Goal: Transaction & Acquisition: Purchase product/service

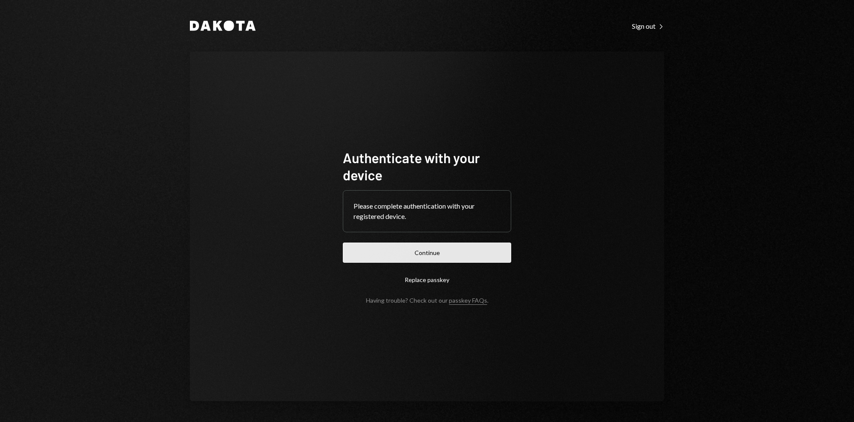
click at [391, 261] on button "Continue" at bounding box center [427, 253] width 168 height 20
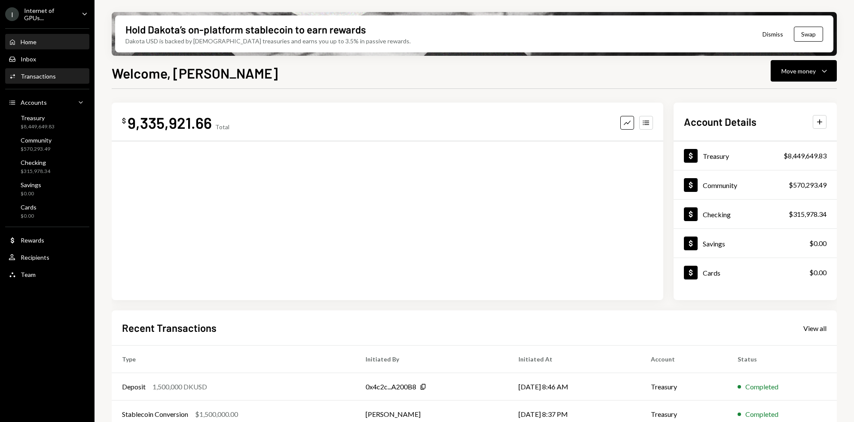
click at [48, 73] on div "Transactions" at bounding box center [38, 76] width 35 height 7
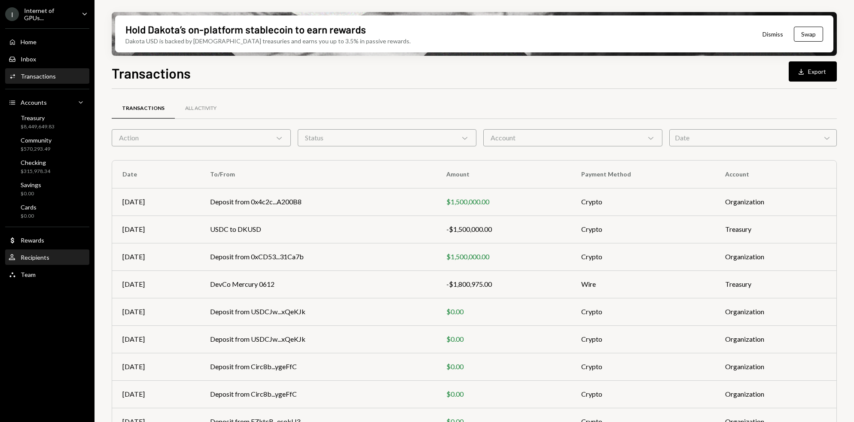
click at [47, 260] on div "Recipients" at bounding box center [35, 257] width 29 height 7
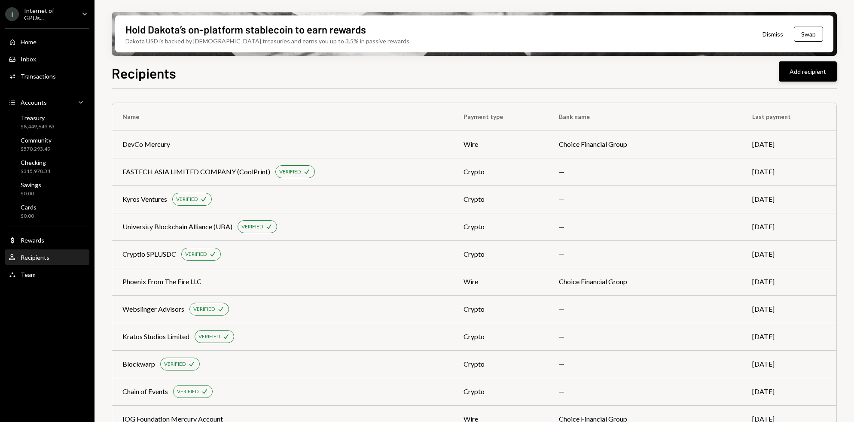
click at [828, 70] on button "Add recipient" at bounding box center [808, 71] width 58 height 20
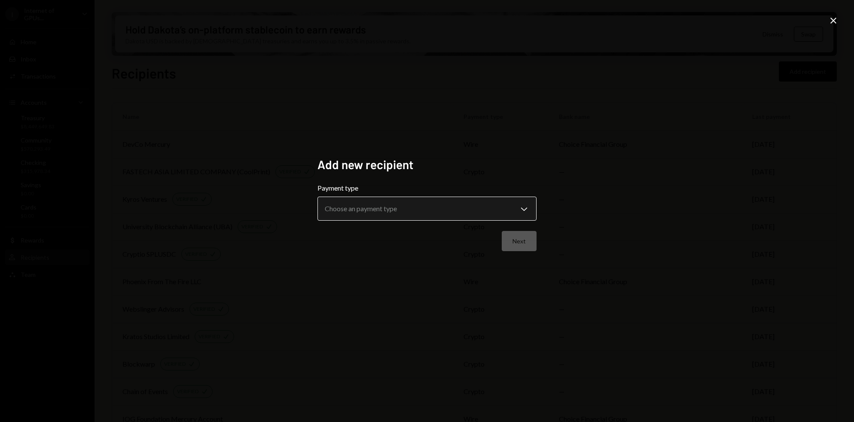
click at [507, 208] on body "I Internet of GPUs... Caret Down Home Home Inbox Inbox Activities Transactions …" at bounding box center [427, 211] width 854 height 422
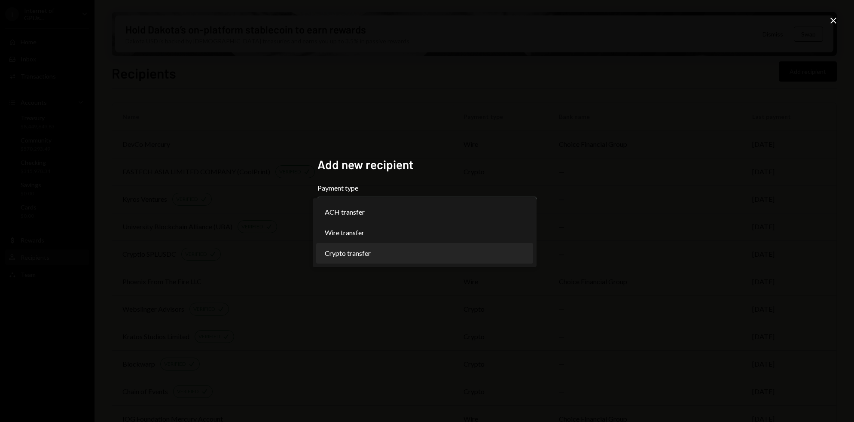
select select "******"
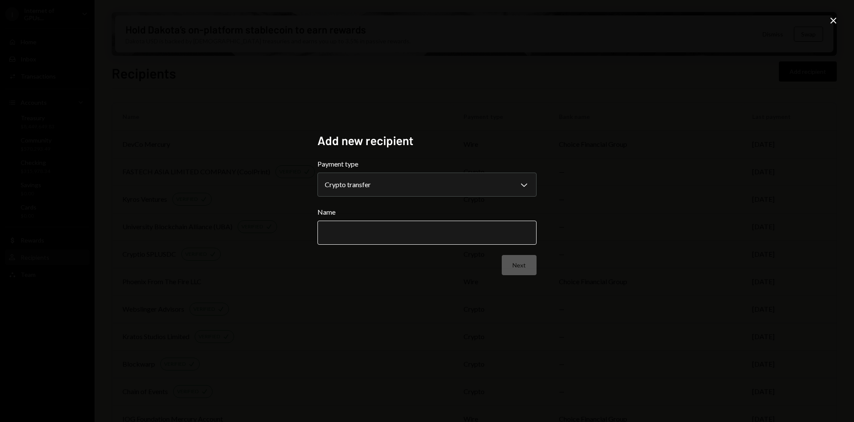
click at [456, 231] on input "Name" at bounding box center [427, 233] width 219 height 24
paste input "**********"
type input "**********"
click at [522, 257] on button "Next" at bounding box center [519, 265] width 35 height 20
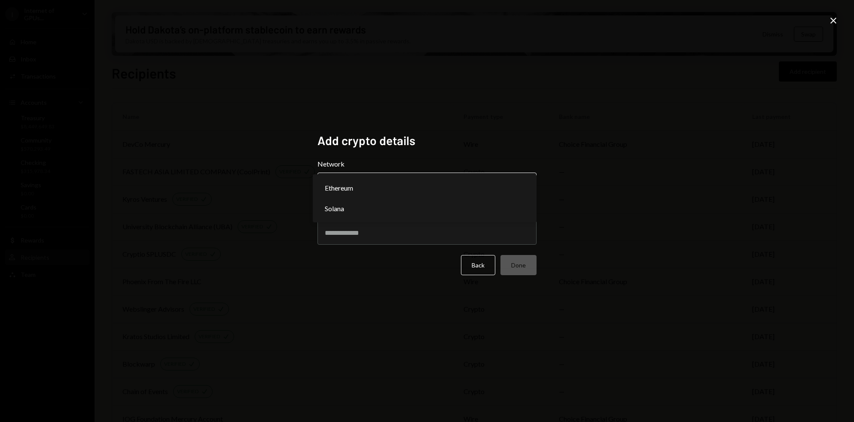
click at [368, 185] on body "I Internet of GPUs... Caret Down Home Home Inbox Inbox Activities Transactions …" at bounding box center [427, 211] width 854 height 422
select select "**********"
click at [365, 224] on input "Address" at bounding box center [427, 233] width 219 height 24
paste input "**********"
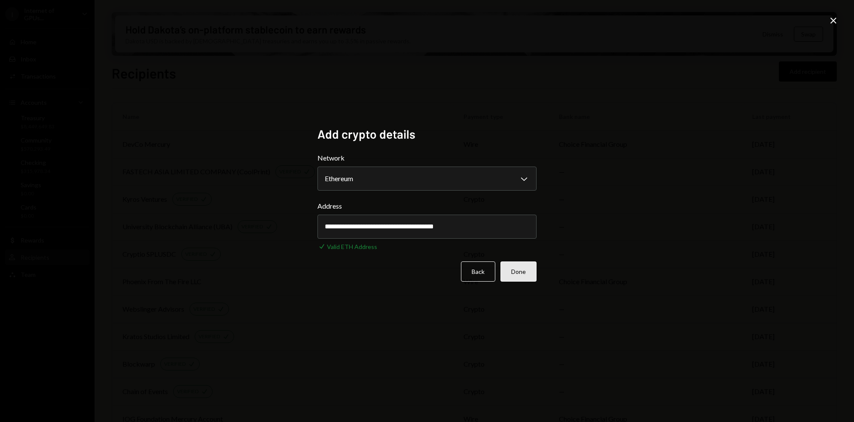
type input "**********"
click at [522, 273] on button "Done" at bounding box center [519, 272] width 36 height 20
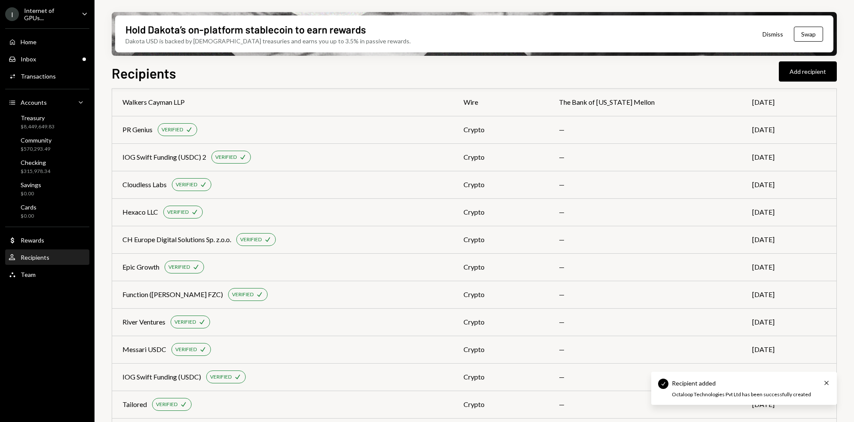
scroll to position [286, 0]
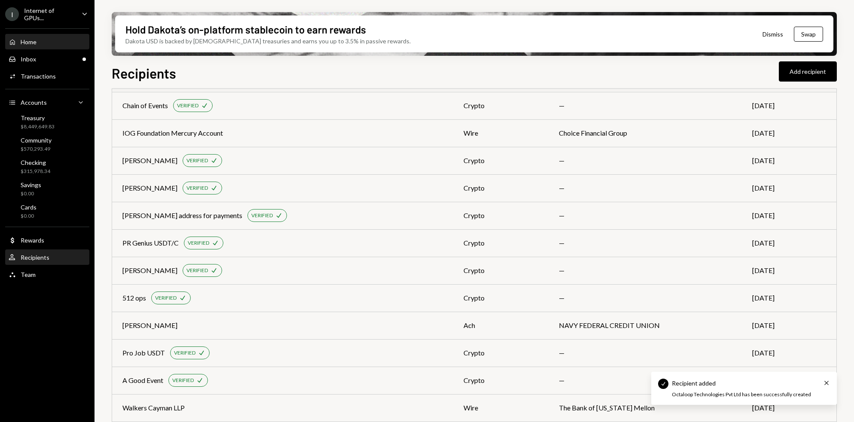
click at [46, 43] on div "Home Home" at bounding box center [47, 42] width 77 height 8
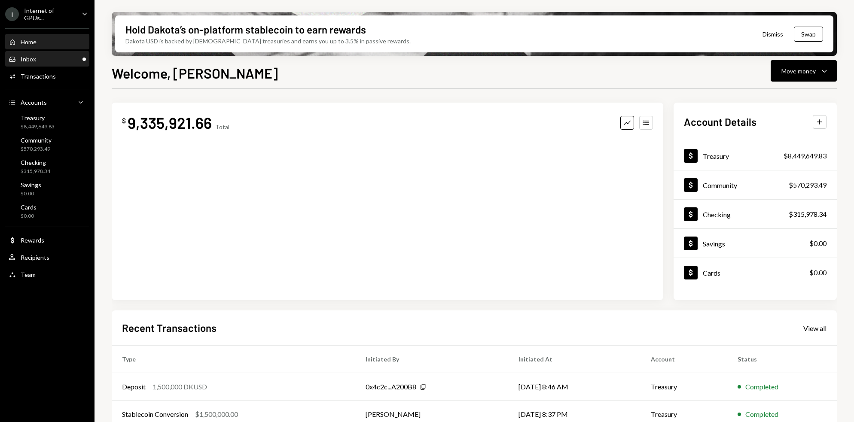
click at [46, 57] on div "Inbox Inbox" at bounding box center [47, 59] width 77 height 8
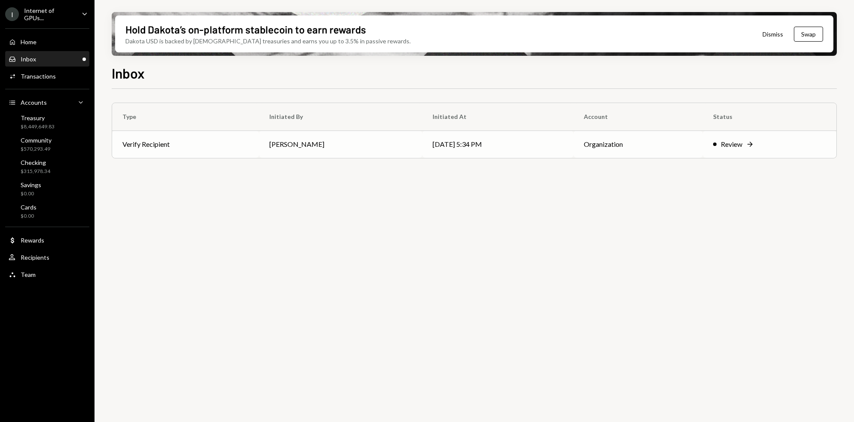
click at [247, 153] on td "Verify Recipient" at bounding box center [185, 144] width 147 height 27
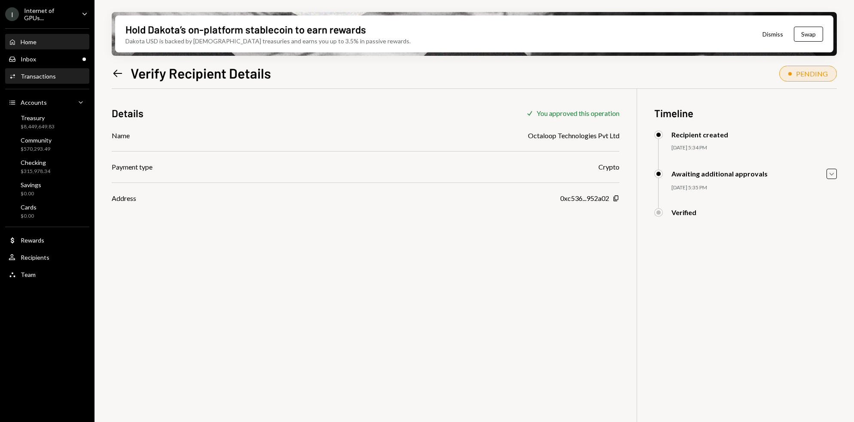
click at [42, 40] on div "Home Home" at bounding box center [47, 42] width 77 height 8
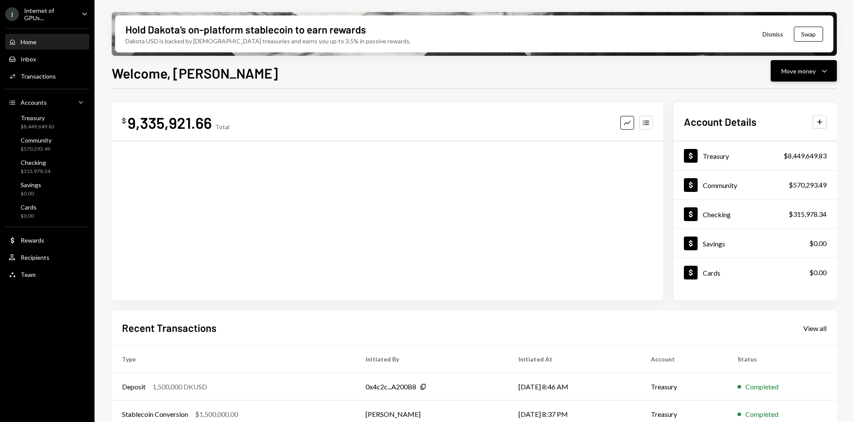
click at [831, 68] on button "Move money Caret Down" at bounding box center [804, 70] width 66 height 21
click at [786, 93] on div "Send" at bounding box center [797, 96] width 63 height 9
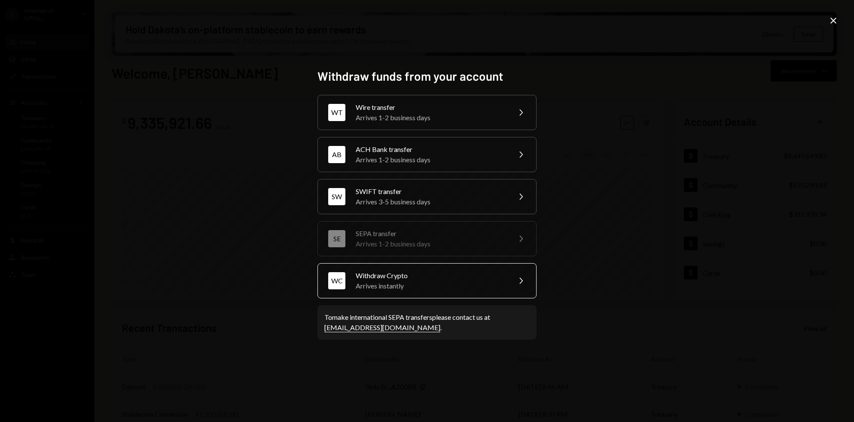
click at [471, 282] on div "Arrives instantly" at bounding box center [431, 286] width 150 height 10
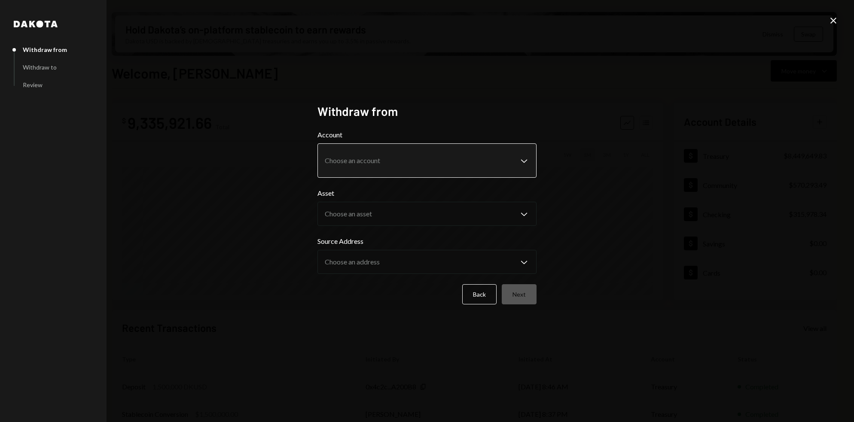
click at [404, 164] on body "I Internet of GPUs... Caret Down Home Home Inbox Inbox Activities Transactions …" at bounding box center [427, 211] width 854 height 422
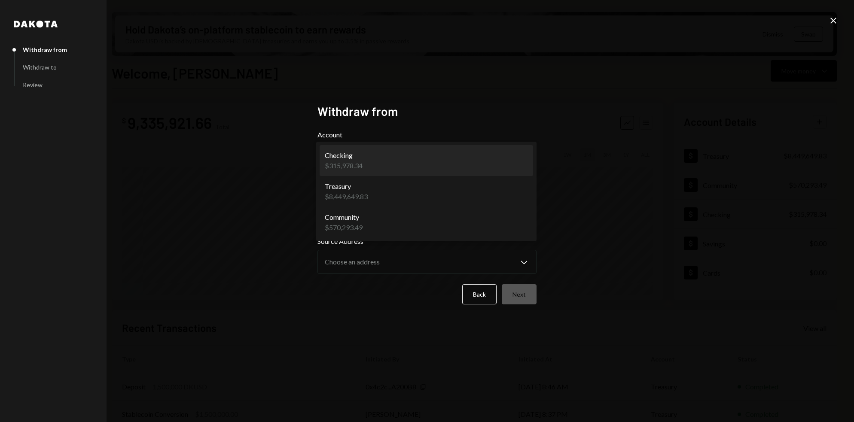
select select "**********"
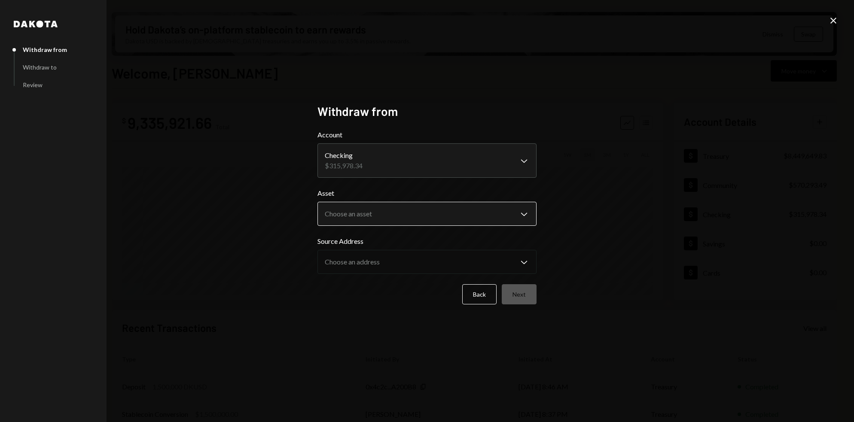
click at [388, 208] on body "I Internet of GPUs... Caret Down Home Home Inbox Inbox Activities Transactions …" at bounding box center [427, 211] width 854 height 422
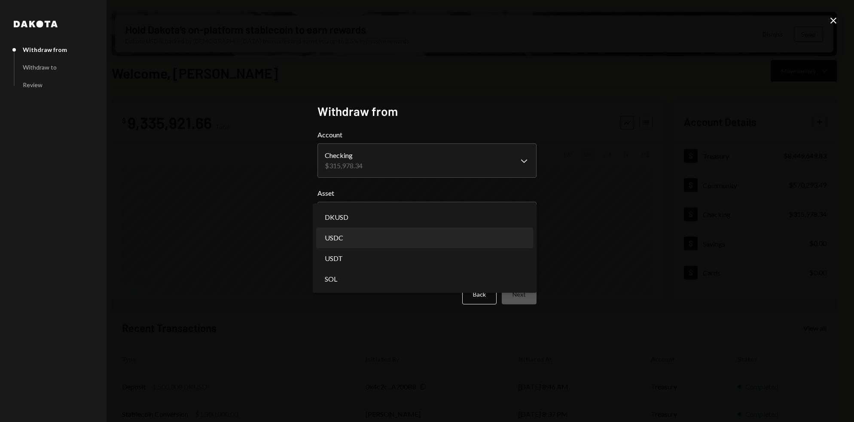
select select "****"
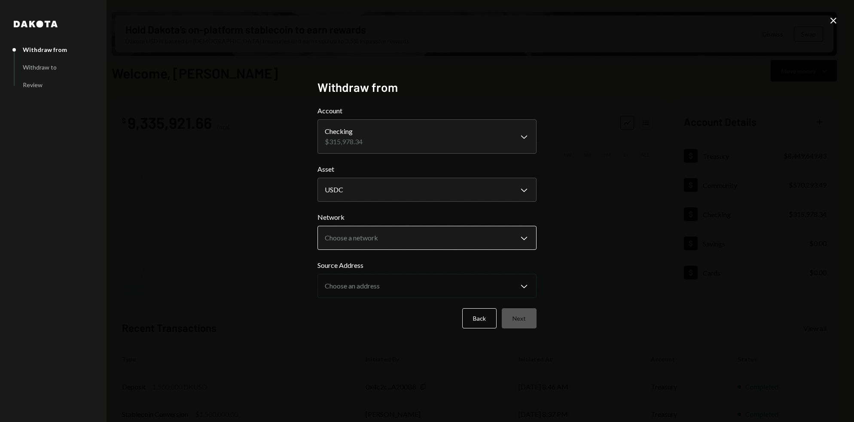
click at [406, 245] on body "I Internet of GPUs... Caret Down Home Home Inbox Inbox Activities Transactions …" at bounding box center [427, 211] width 854 height 422
select select "**********"
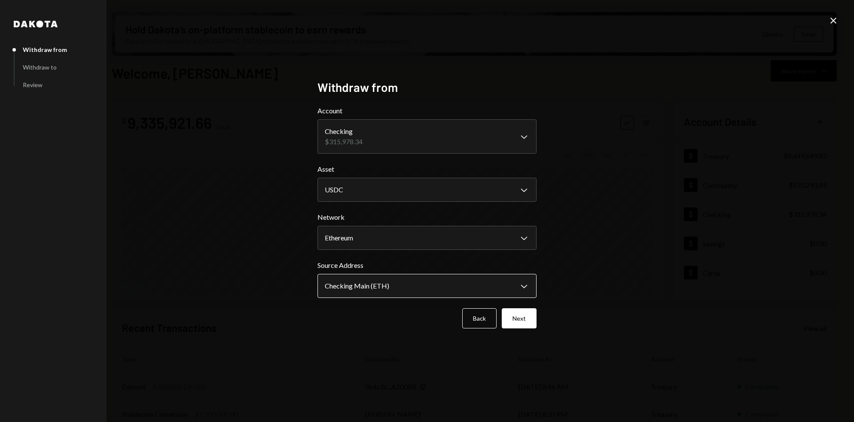
click at [386, 287] on body "I Internet of GPUs... Caret Down Home Home Inbox Inbox Activities Transactions …" at bounding box center [427, 211] width 854 height 422
click at [466, 289] on body "I Internet of GPUs... Caret Down Home Home Inbox Inbox Activities Transactions …" at bounding box center [427, 211] width 854 height 422
click at [463, 233] on body "I Internet of GPUs... Caret Down Home Home Inbox Inbox Activities Transactions …" at bounding box center [427, 211] width 854 height 422
click at [445, 193] on body "I Internet of GPUs... Caret Down Home Home Inbox Inbox Activities Transactions …" at bounding box center [427, 211] width 854 height 422
click at [431, 238] on body "I Internet of GPUs... Caret Down Home Home Inbox Inbox Activities Transactions …" at bounding box center [427, 211] width 854 height 422
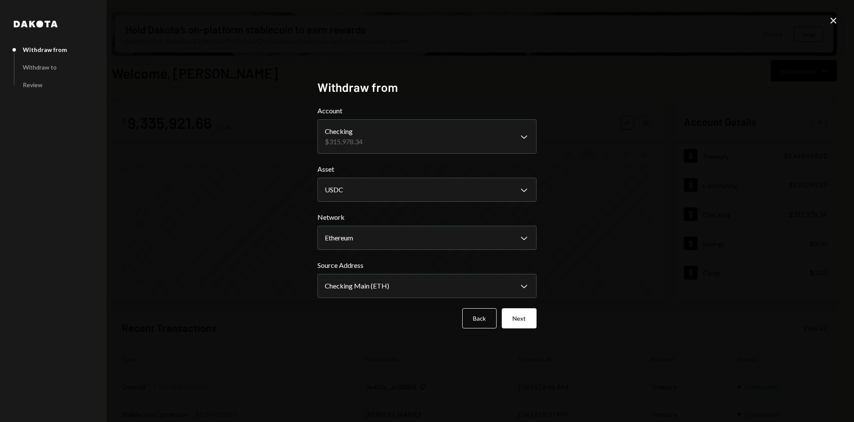
click at [422, 268] on label "Source Address" at bounding box center [427, 265] width 219 height 10
click at [421, 281] on body "I Internet of GPUs... Caret Down Home Home Inbox Inbox Activities Transactions …" at bounding box center [427, 211] width 854 height 422
click at [424, 191] on body "I Internet of GPUs... Caret Down Home Home Inbox Inbox Activities Transactions …" at bounding box center [427, 211] width 854 height 422
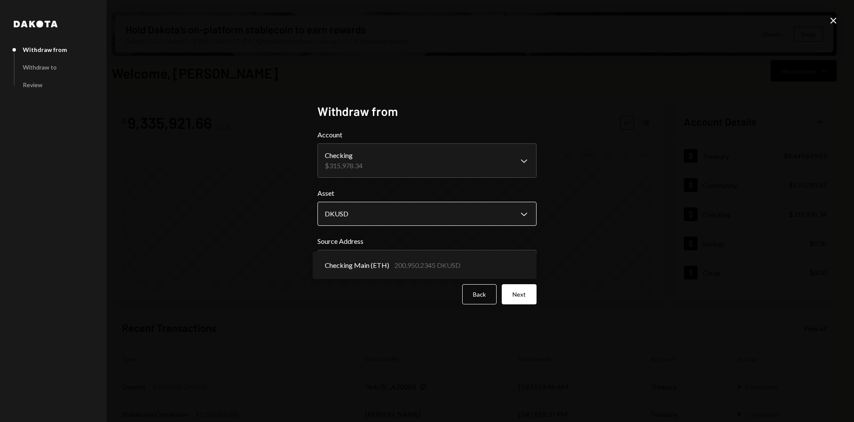
click at [440, 225] on body "I Internet of GPUs... Caret Down Home Home Inbox Inbox Activities Transactions …" at bounding box center [427, 211] width 854 height 422
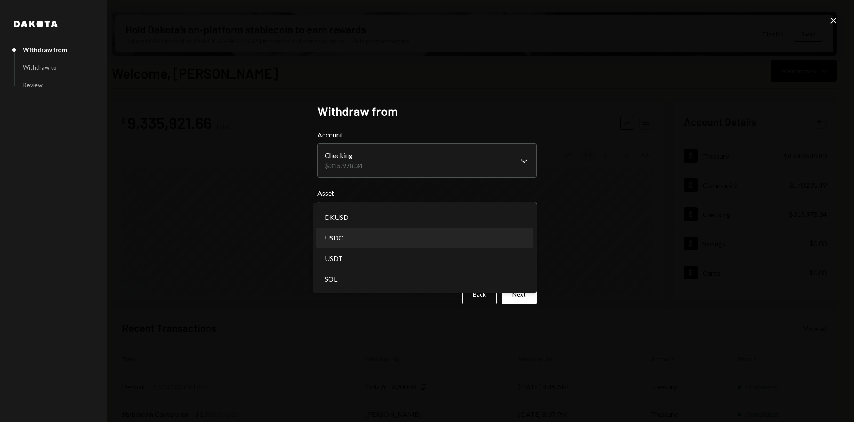
select select "****"
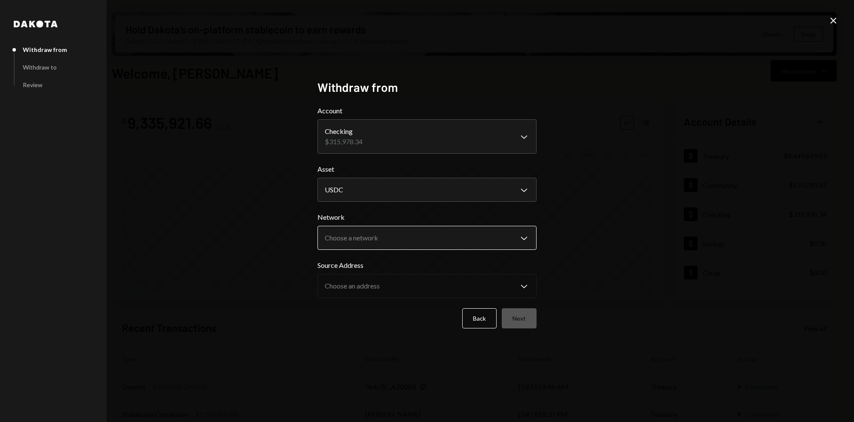
click at [422, 233] on body "I Internet of GPUs... Caret Down Home Home Inbox Inbox Activities Transactions …" at bounding box center [427, 211] width 854 height 422
select select "**********"
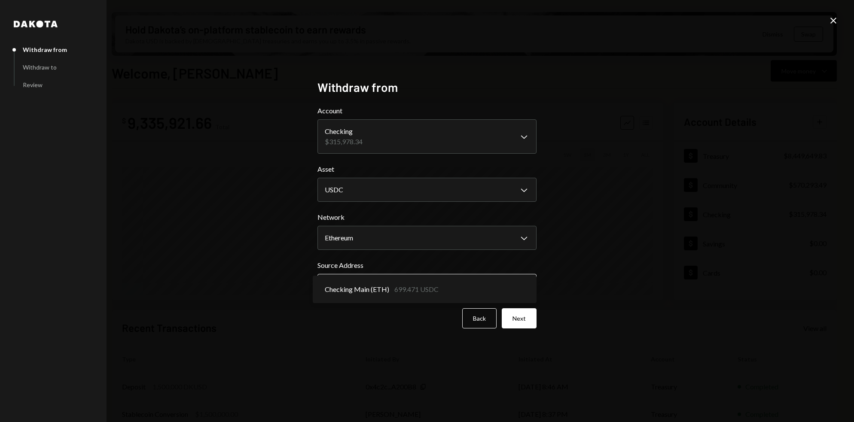
click at [396, 285] on body "I Internet of GPUs... Caret Down Home Home Inbox Inbox Activities Transactions …" at bounding box center [427, 211] width 854 height 422
click at [519, 314] on button "Next" at bounding box center [519, 318] width 35 height 20
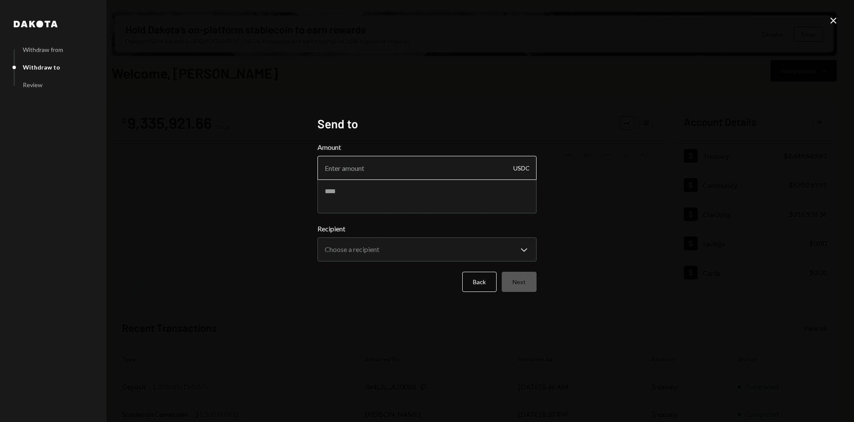
click at [447, 174] on input "Amount" at bounding box center [427, 168] width 219 height 24
type input "10"
click at [357, 187] on textarea at bounding box center [427, 196] width 219 height 34
paste textarea "********"
type textarea "**********"
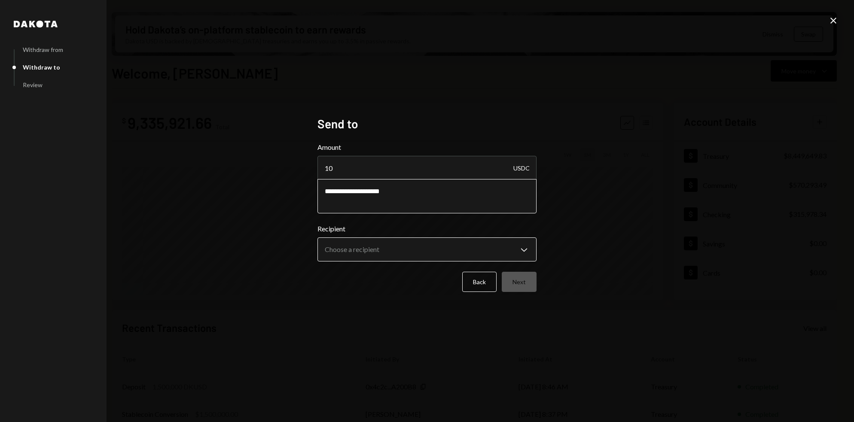
click at [407, 256] on body "I Internet of GPUs... Caret Down Home Home Inbox Inbox Activities Transactions …" at bounding box center [427, 211] width 854 height 422
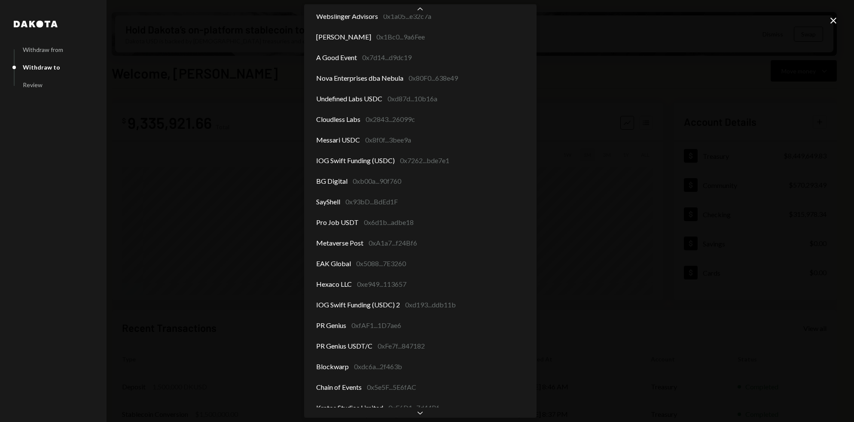
scroll to position [222, 0]
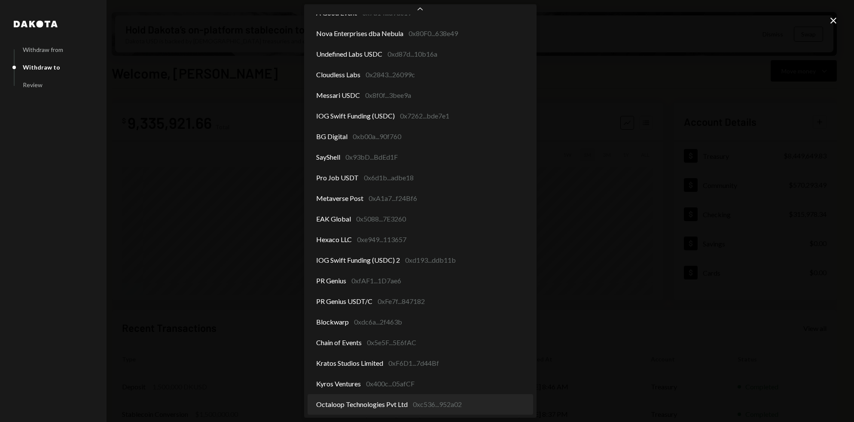
select select "**********"
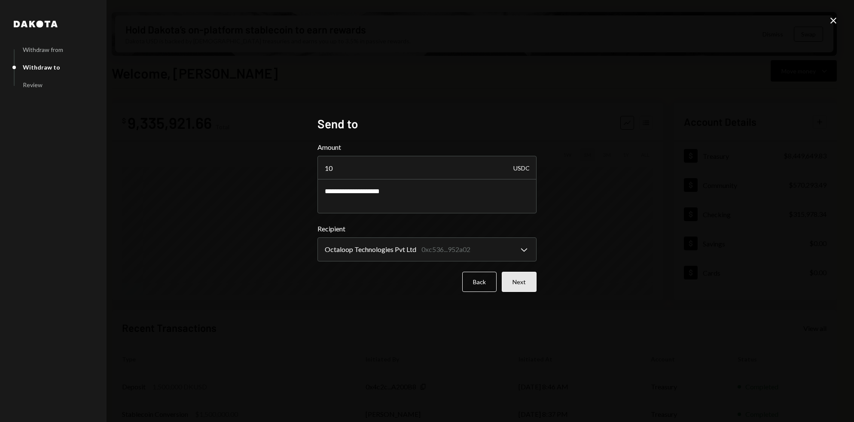
click at [525, 276] on button "Next" at bounding box center [519, 282] width 35 height 20
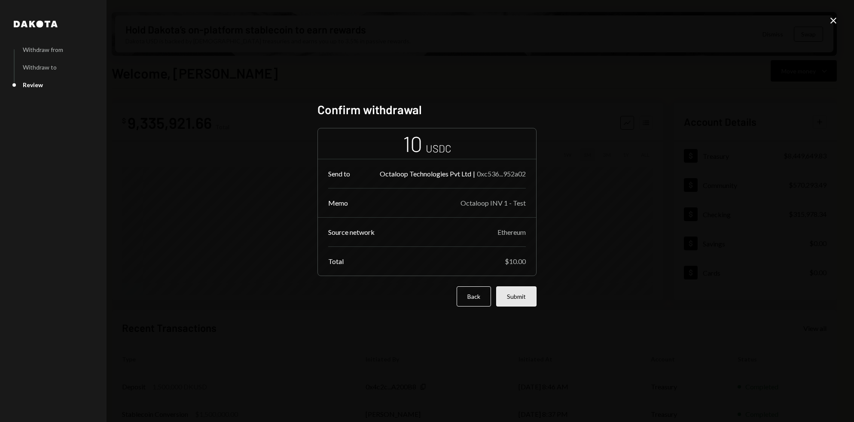
click at [523, 297] on button "Submit" at bounding box center [516, 297] width 40 height 20
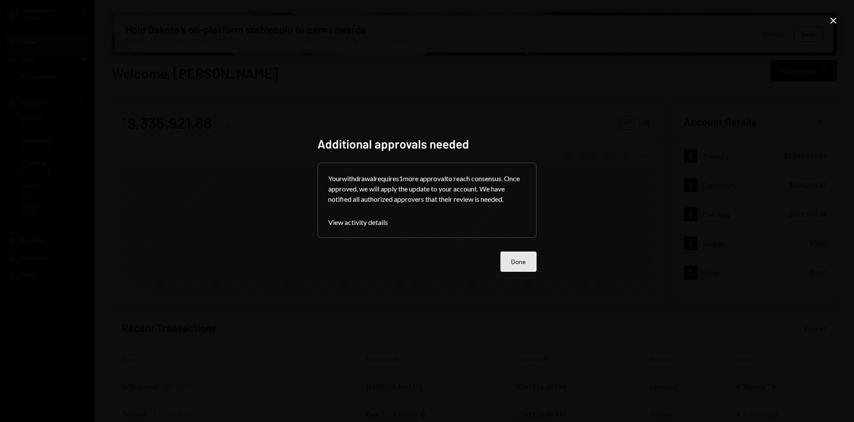
click at [519, 263] on button "Done" at bounding box center [519, 262] width 36 height 20
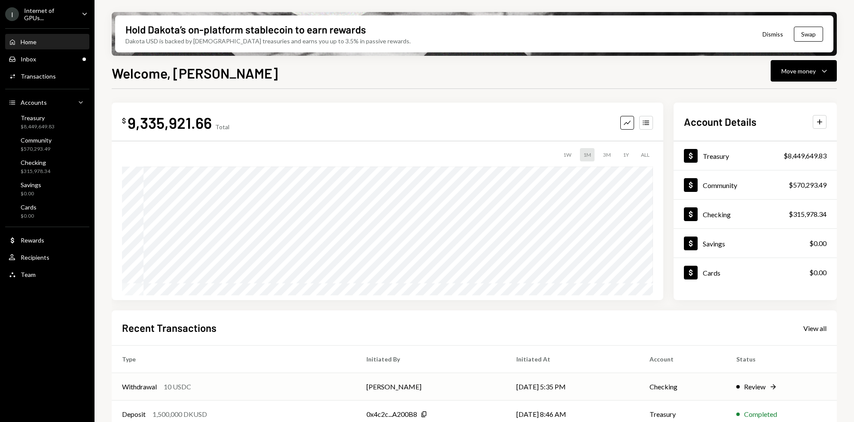
click at [234, 383] on div "Withdrawal 10 USDC" at bounding box center [234, 387] width 224 height 10
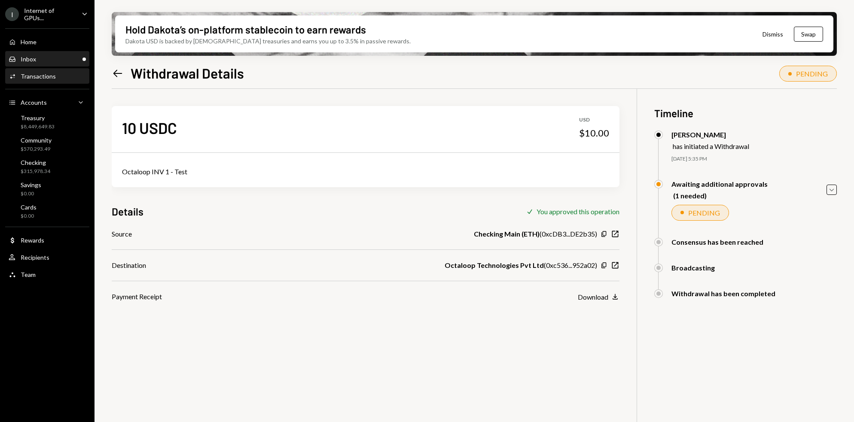
click at [53, 53] on div "Inbox Inbox" at bounding box center [47, 59] width 77 height 15
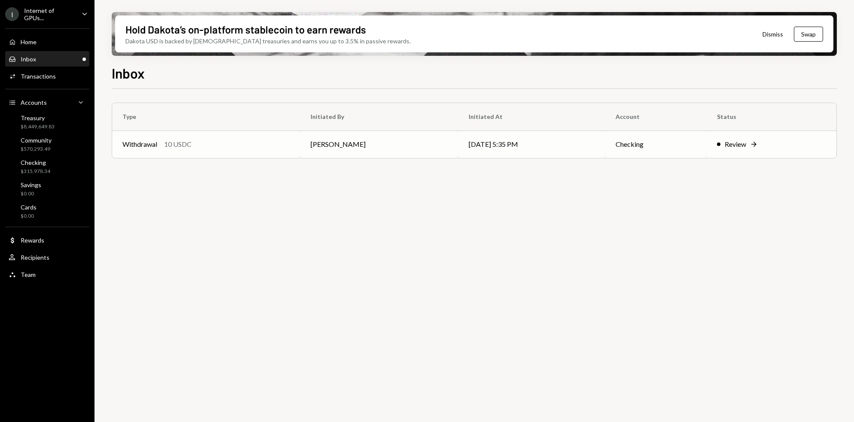
click at [230, 152] on td "Withdrawal 10 USDC" at bounding box center [206, 144] width 188 height 27
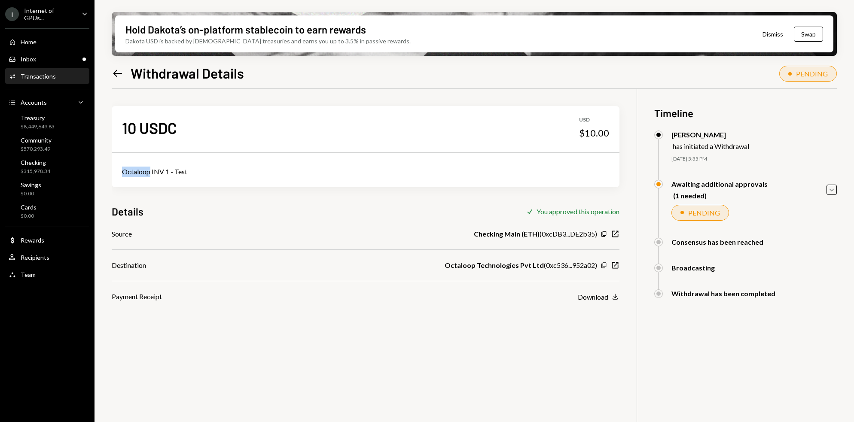
drag, startPoint x: 150, startPoint y: 174, endPoint x: 117, endPoint y: 174, distance: 33.1
click at [117, 174] on div "Octaloop INV 1 - Test" at bounding box center [366, 171] width 508 height 31
copy div "Octaloop"
click at [41, 166] on div "Checking $315,978.34" at bounding box center [36, 167] width 30 height 16
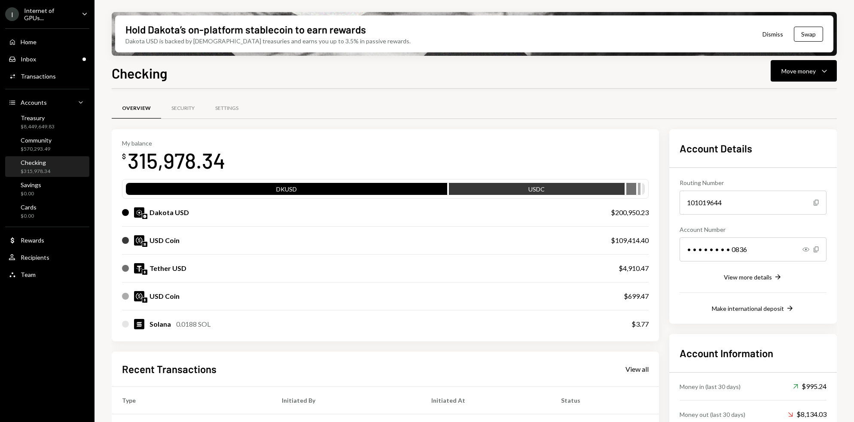
scroll to position [41, 0]
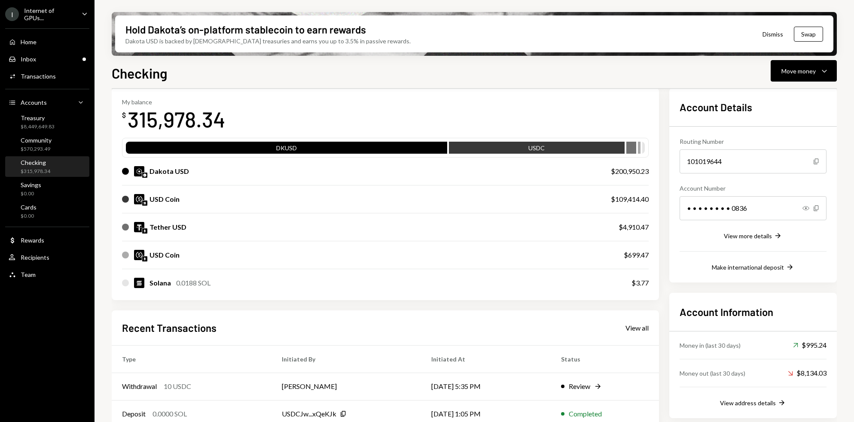
click at [629, 196] on div "$109,414.40" at bounding box center [630, 199] width 38 height 10
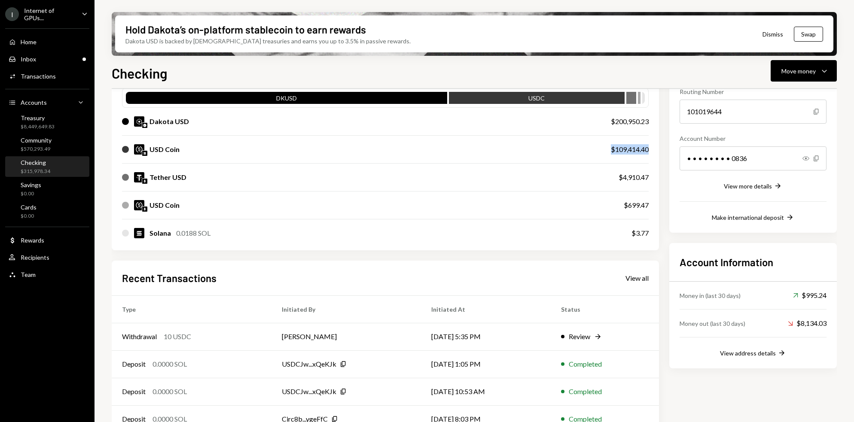
scroll to position [81, 0]
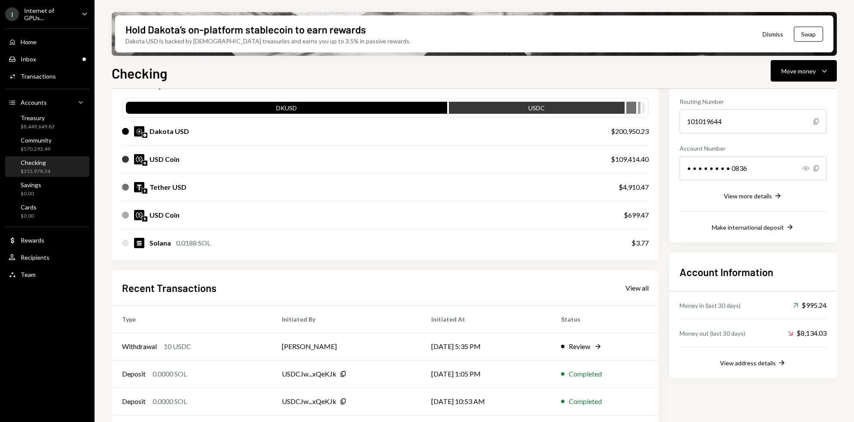
click at [629, 214] on div "$699.47" at bounding box center [636, 215] width 25 height 10
click at [427, 229] on div at bounding box center [385, 229] width 527 height 0
click at [646, 216] on div "$699.47" at bounding box center [636, 215] width 25 height 10
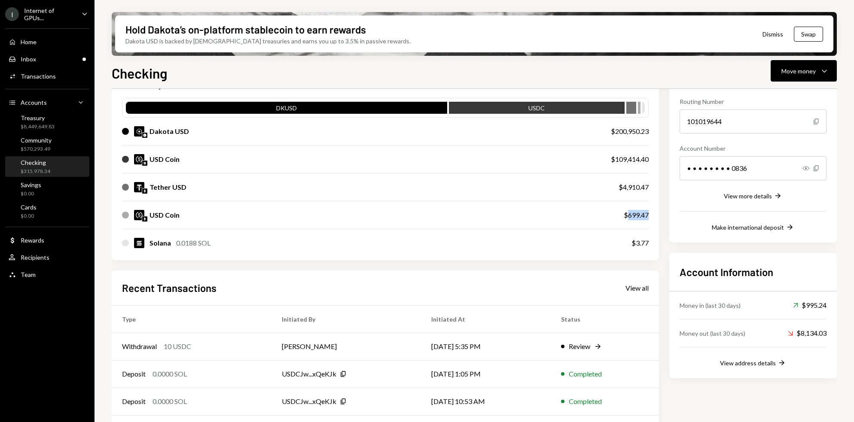
click at [646, 216] on div "$699.47" at bounding box center [636, 215] width 25 height 10
copy div "$699.47"
click at [643, 162] on div "$109,414.40" at bounding box center [630, 159] width 38 height 10
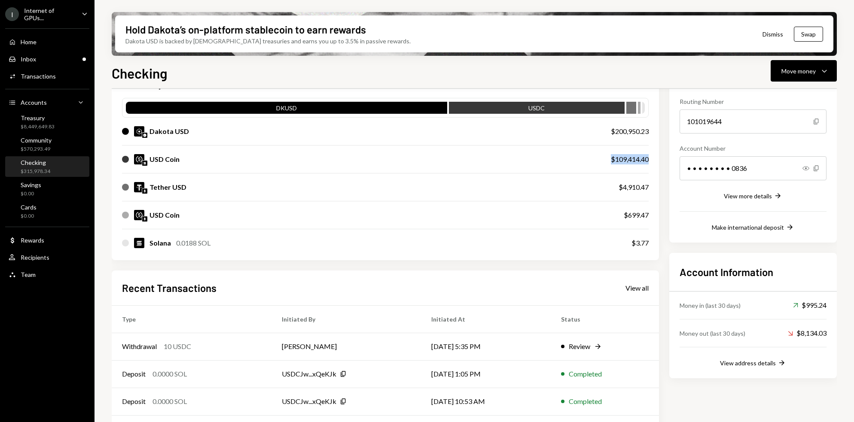
click at [643, 162] on div "$109,414.40" at bounding box center [630, 159] width 38 height 10
click at [629, 131] on div "$200,950.23" at bounding box center [630, 131] width 38 height 10
click at [610, 244] on div "Solana 0.0188 SOL" at bounding box center [368, 243] width 492 height 10
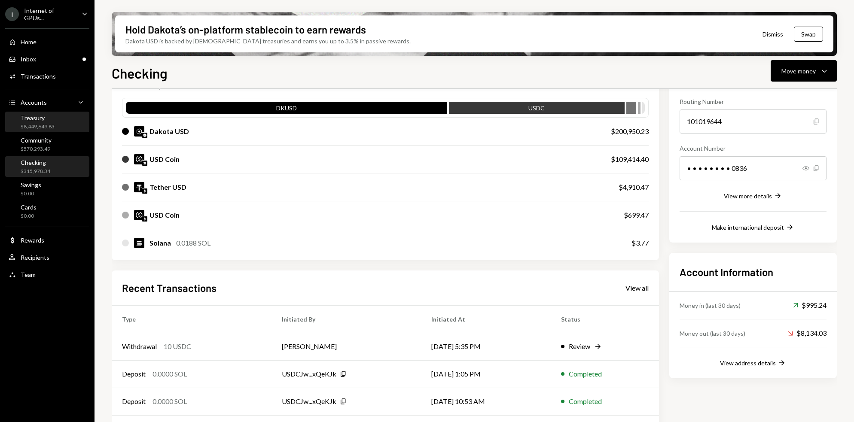
click at [48, 123] on div "$8,449,649.83" at bounding box center [38, 126] width 34 height 7
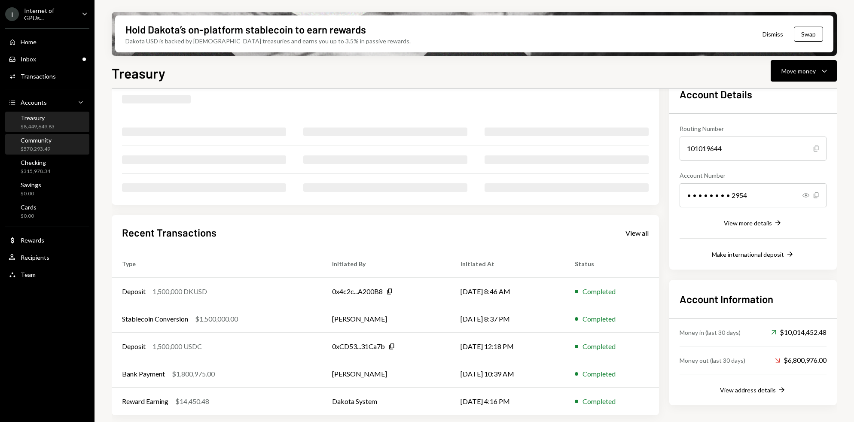
click at [45, 141] on div "Community" at bounding box center [36, 140] width 31 height 7
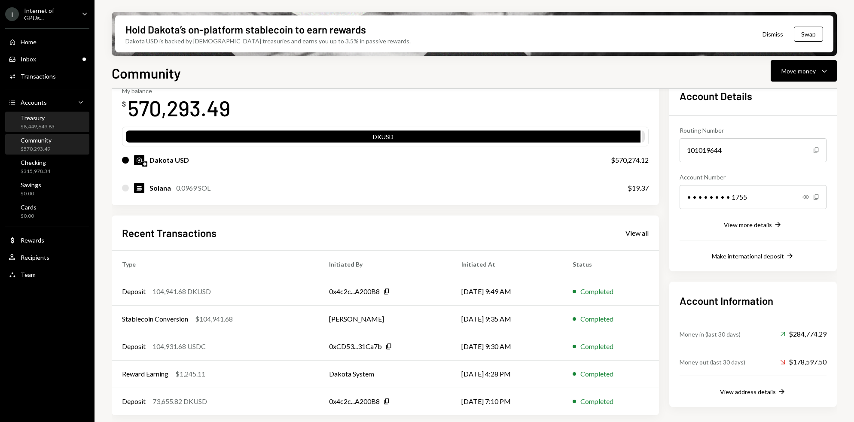
click at [59, 120] on div "Treasury $8,449,649.83" at bounding box center [47, 122] width 77 height 16
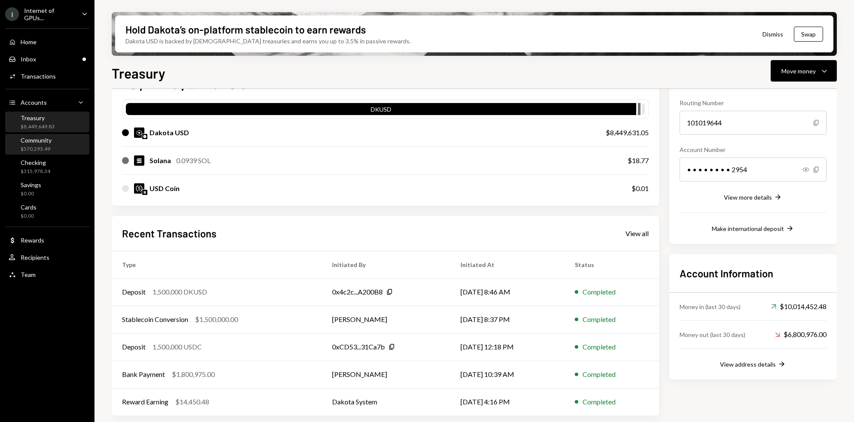
click at [67, 147] on div "Community $570,293.49" at bounding box center [47, 145] width 77 height 16
